Goal: Task Accomplishment & Management: Use online tool/utility

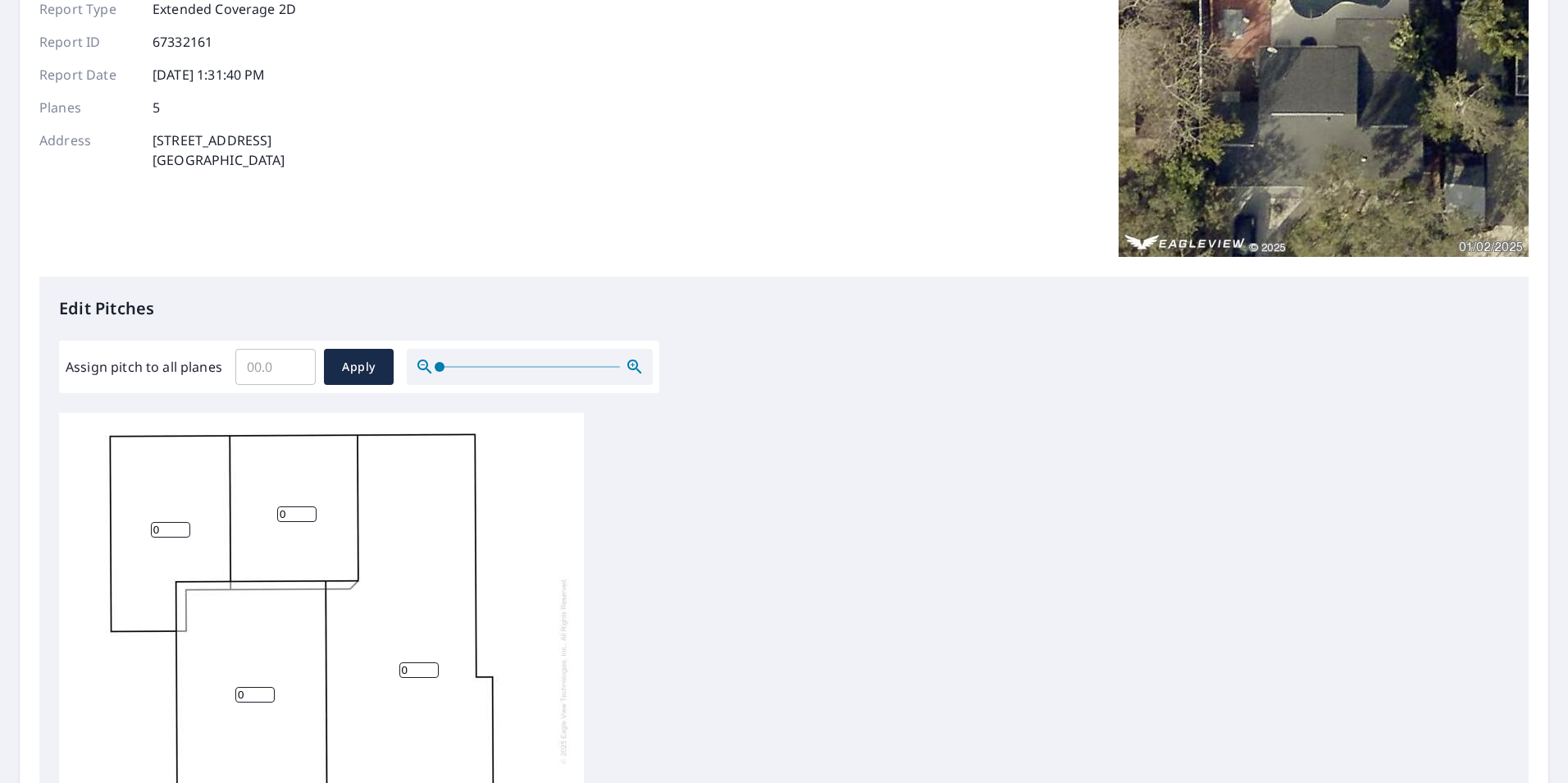
click at [273, 373] on input "Assign pitch to all planes" at bounding box center [275, 367] width 81 height 46
type input "5"
click at [351, 375] on span "Apply" at bounding box center [358, 367] width 44 height 20
type input "5"
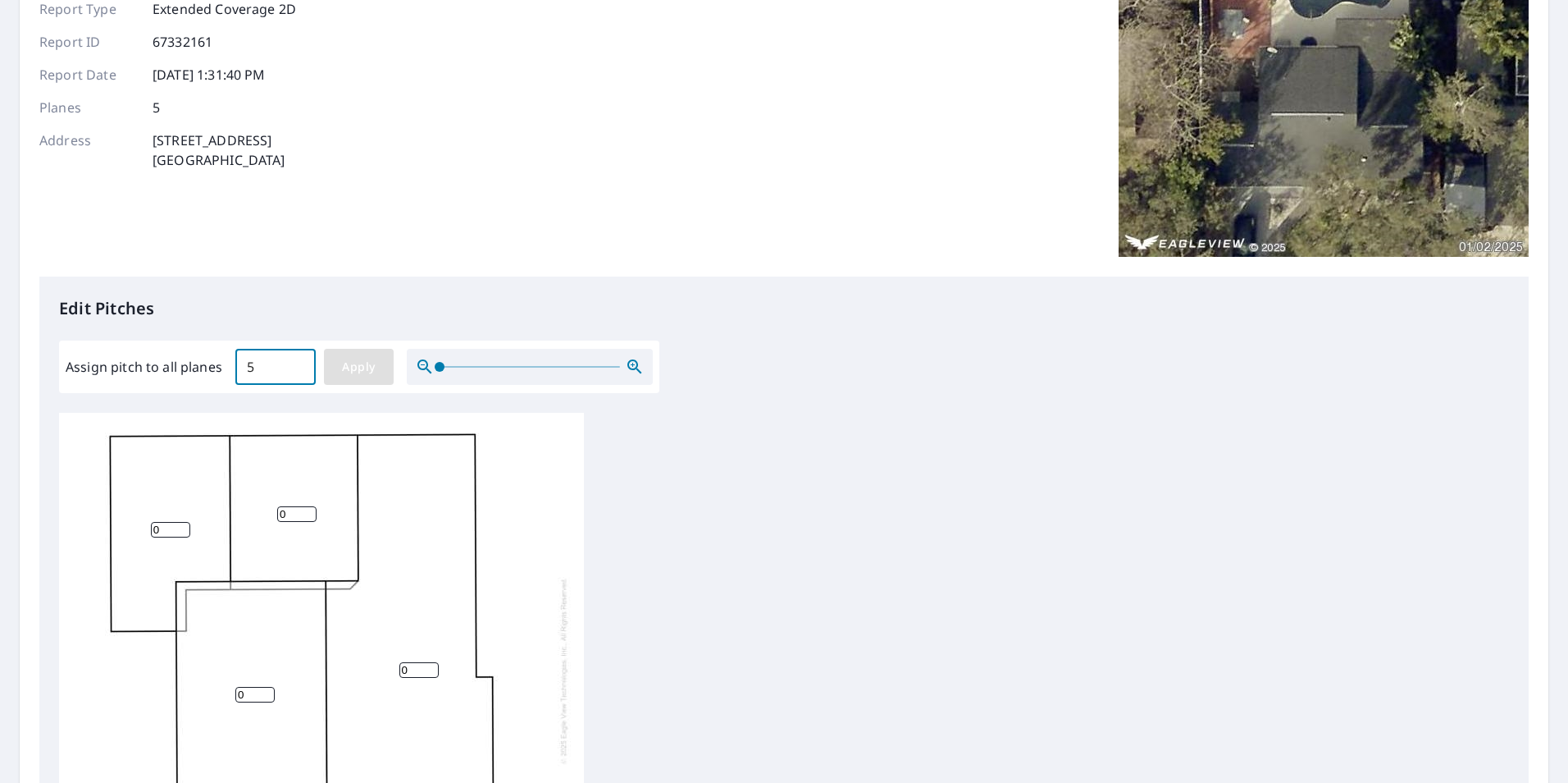
type input "5"
drag, startPoint x: 159, startPoint y: 533, endPoint x: 143, endPoint y: 533, distance: 16.0
click at [143, 533] on div "5 5 5 5 5" at bounding box center [322, 670] width 525 height 515
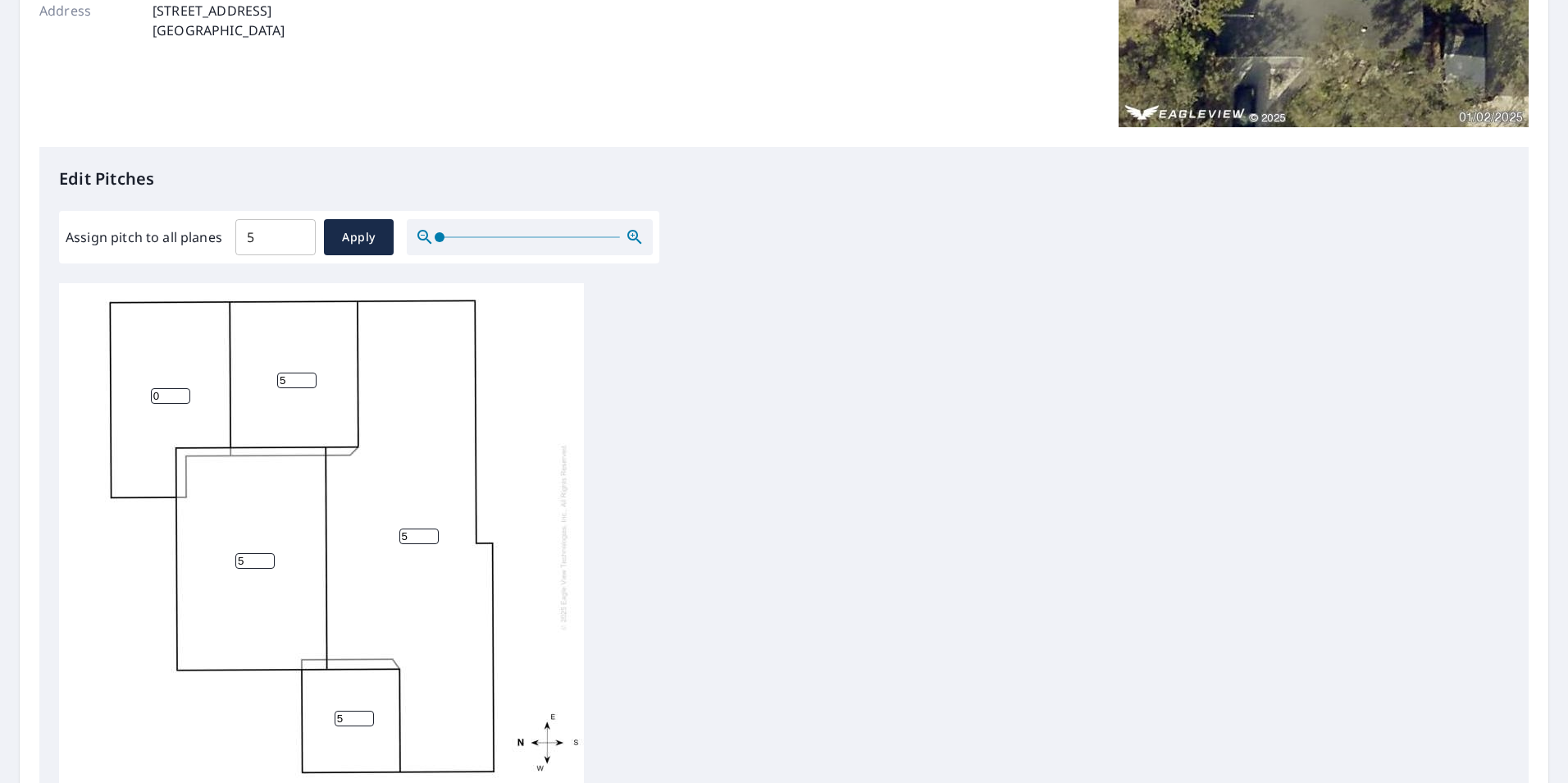
scroll to position [493, 0]
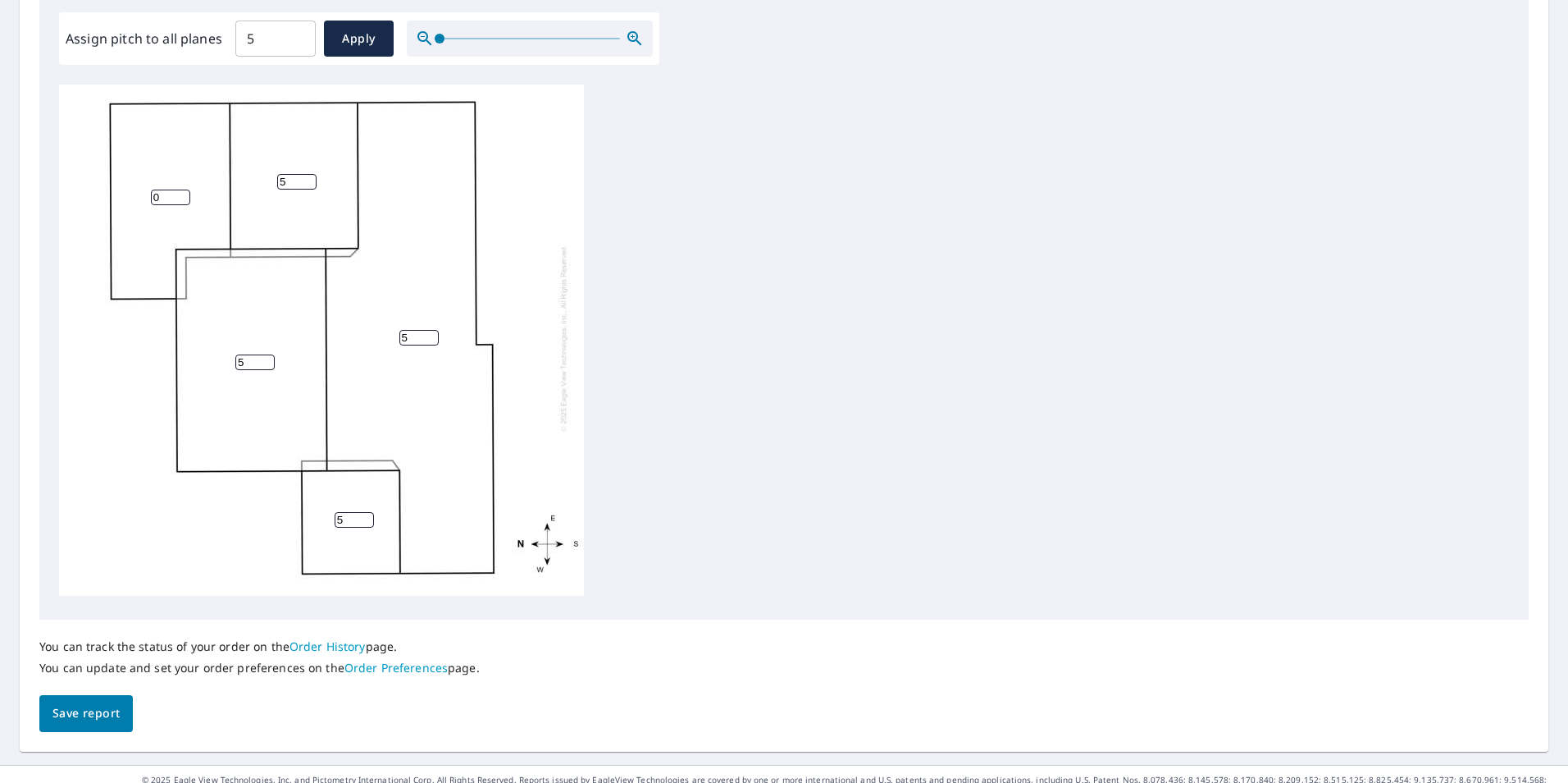
type input "0"
click at [96, 725] on button "Save report" at bounding box center [85, 713] width 94 height 37
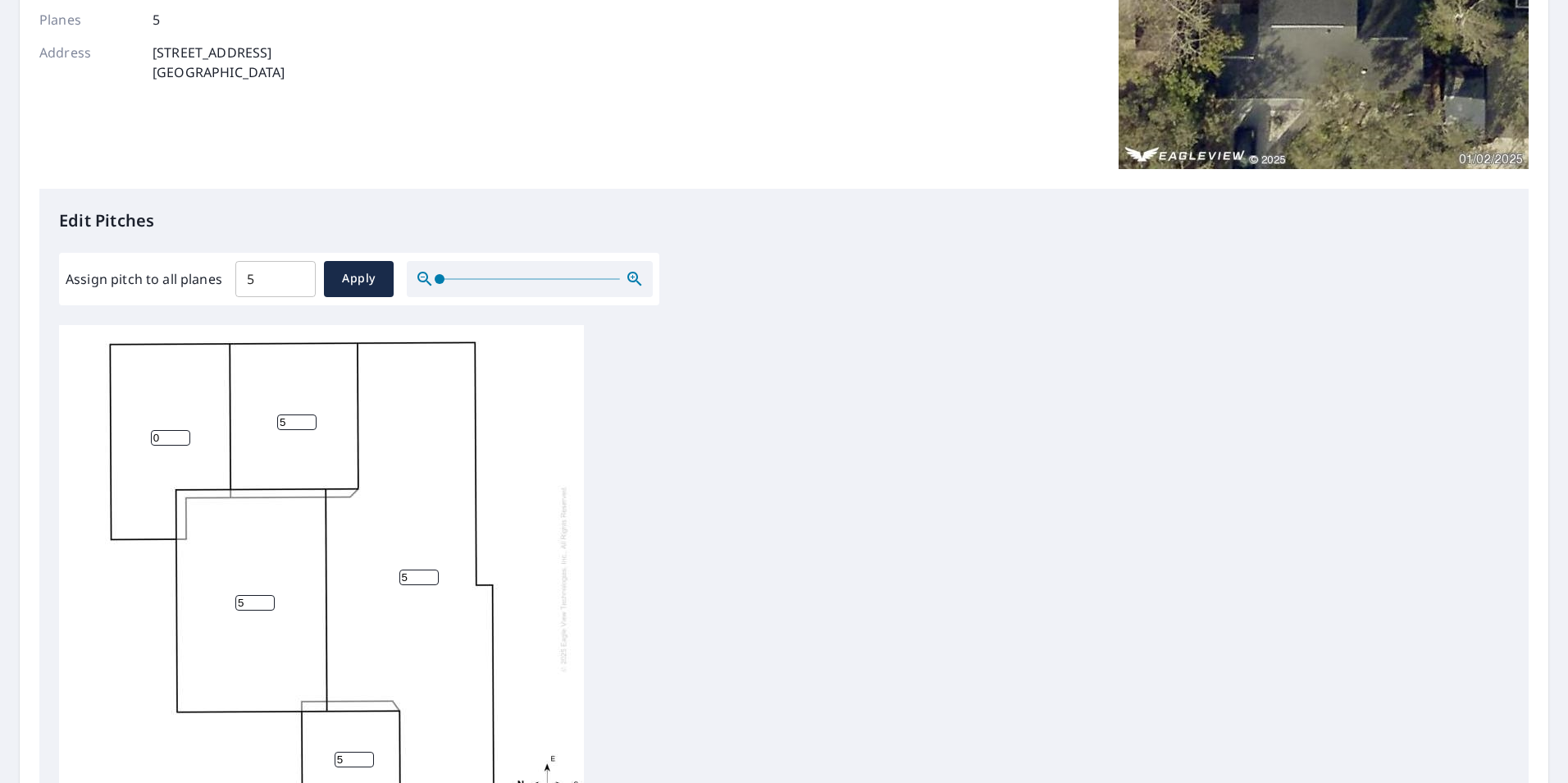
scroll to position [0, 0]
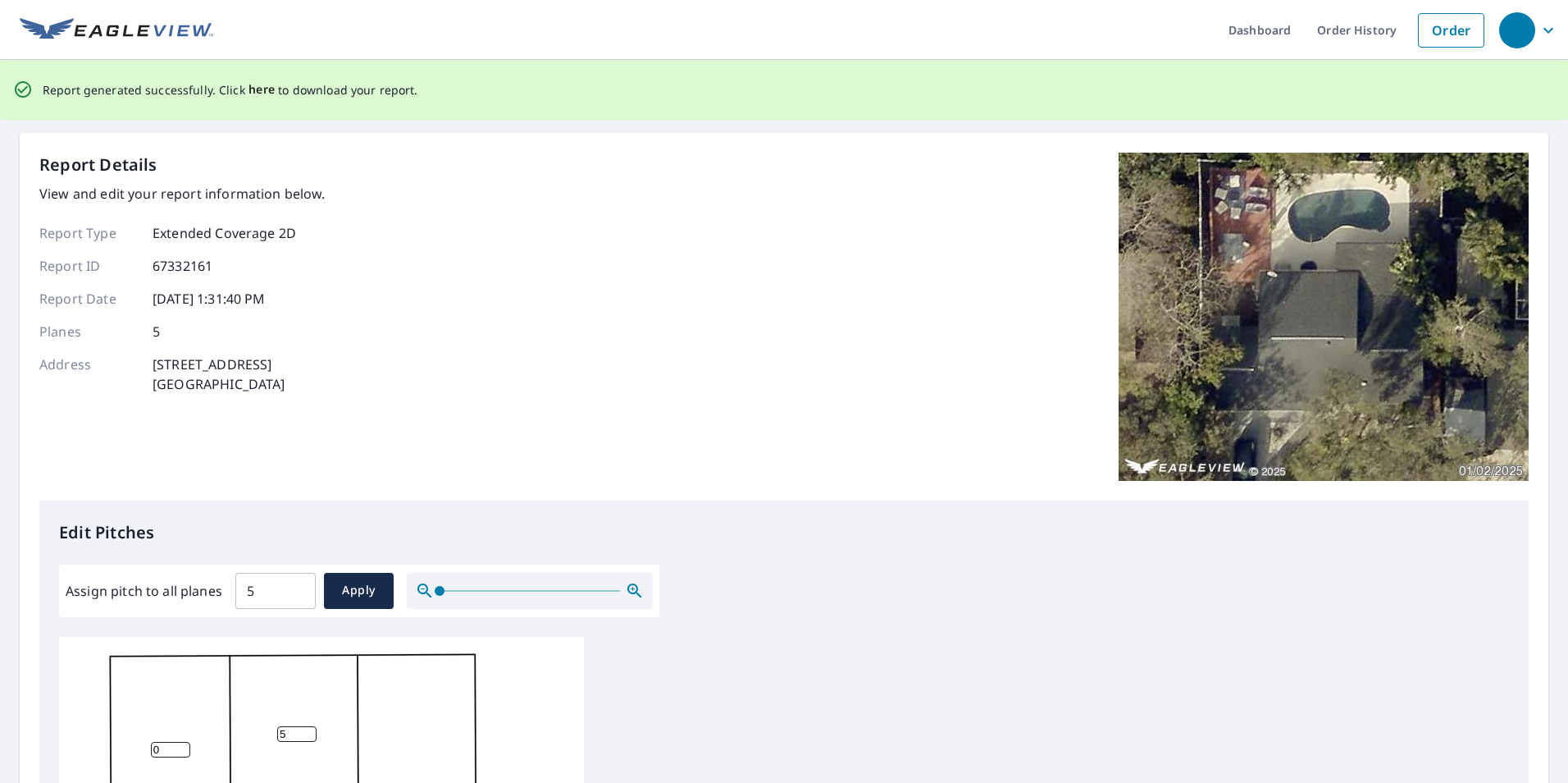
click at [262, 87] on span "here" at bounding box center [261, 90] width 27 height 20
